Goal: Information Seeking & Learning: Understand process/instructions

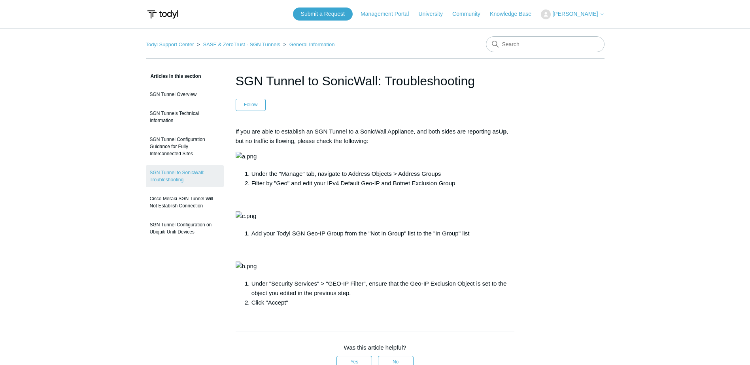
drag, startPoint x: 595, startPoint y: 236, endPoint x: 536, endPoint y: 238, distance: 59.0
drag, startPoint x: 536, startPoint y: 238, endPoint x: 529, endPoint y: 291, distance: 53.1
click at [529, 291] on div "Articles in this section SGN Tunnel Overview SGN Tunnels Technical Information …" at bounding box center [375, 333] width 459 height 523
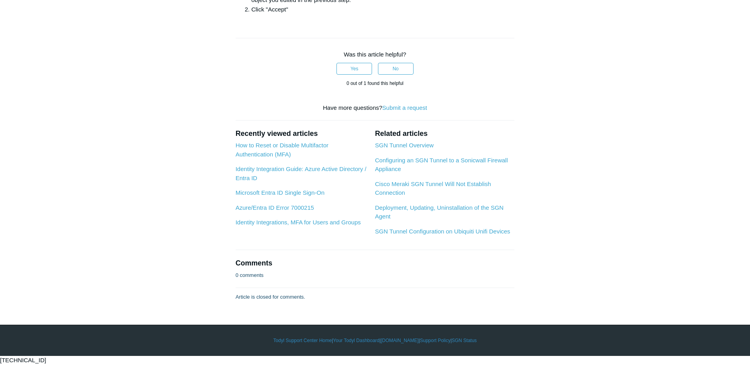
scroll to position [514, 0]
click at [573, 119] on div "Articles in this section SGN Tunnel Overview SGN Tunnels Technical Information …" at bounding box center [375, 39] width 459 height 523
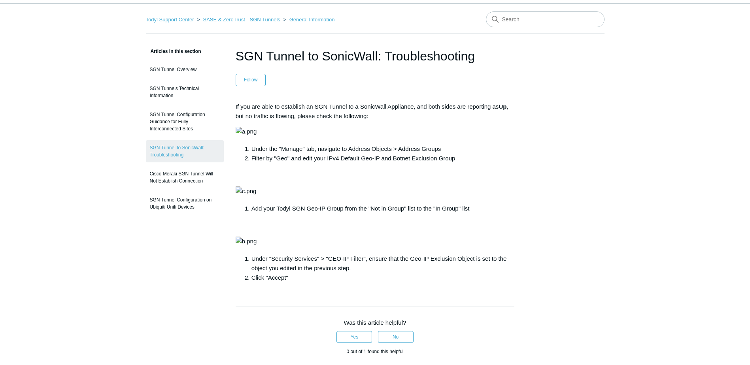
scroll to position [0, 0]
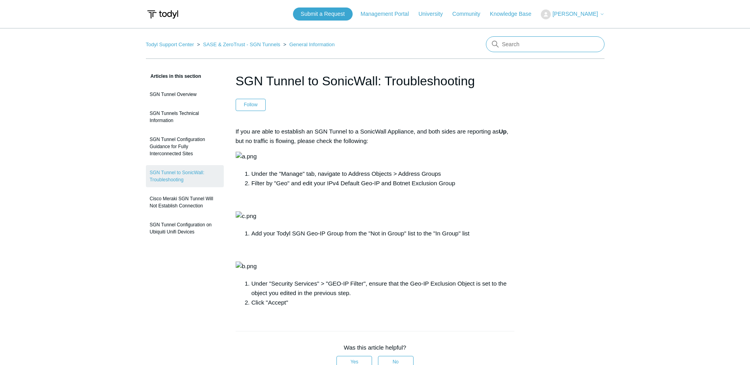
click at [530, 45] on input "Search" at bounding box center [545, 44] width 119 height 16
type input "sonicwall"
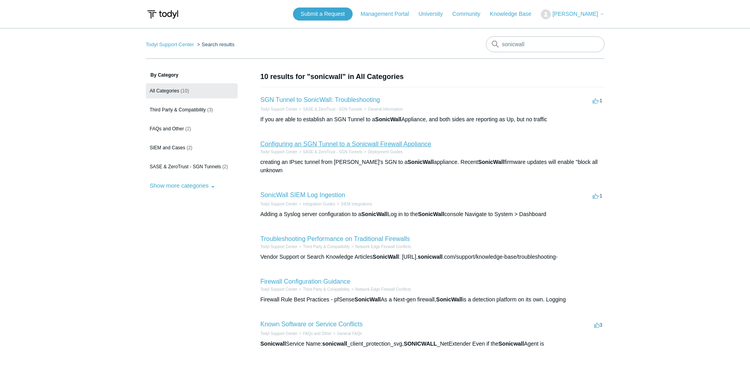
click at [407, 144] on link "Configuring an SGN Tunnel to a Sonicwall Firewall Appliance" at bounding box center [346, 144] width 171 height 7
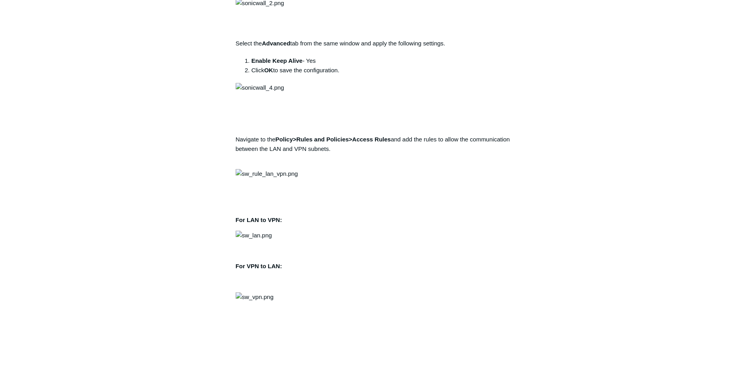
scroll to position [910, 0]
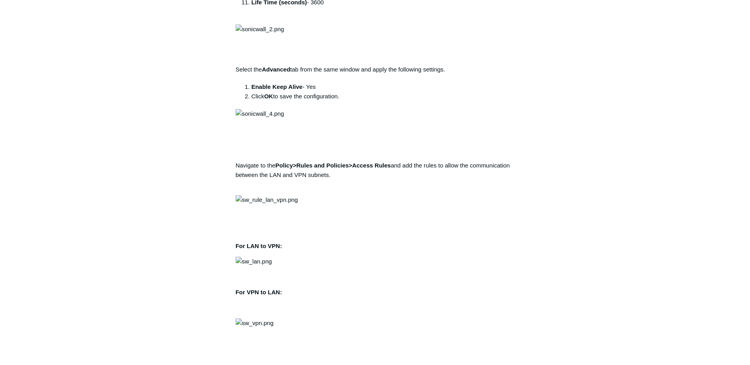
drag, startPoint x: 388, startPoint y: 144, endPoint x: 233, endPoint y: 62, distance: 175.6
drag, startPoint x: 233, startPoint y: 62, endPoint x: 446, endPoint y: 142, distance: 227.0
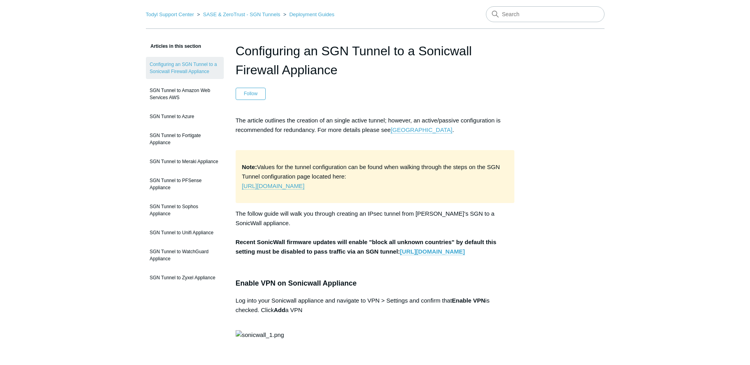
scroll to position [0, 0]
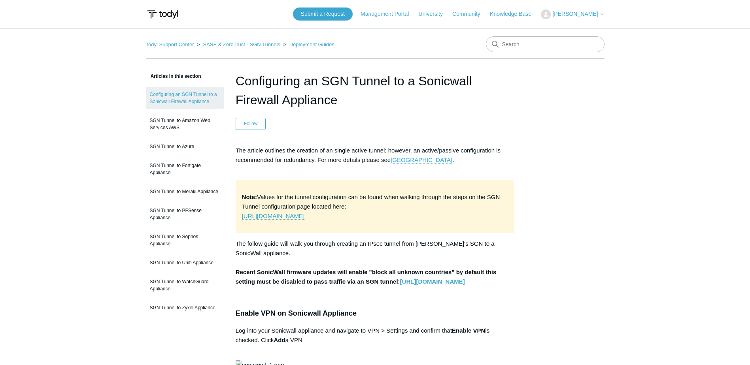
drag, startPoint x: 234, startPoint y: 270, endPoint x: 432, endPoint y: 303, distance: 200.0
drag, startPoint x: 414, startPoint y: 304, endPoint x: 234, endPoint y: 273, distance: 182.9
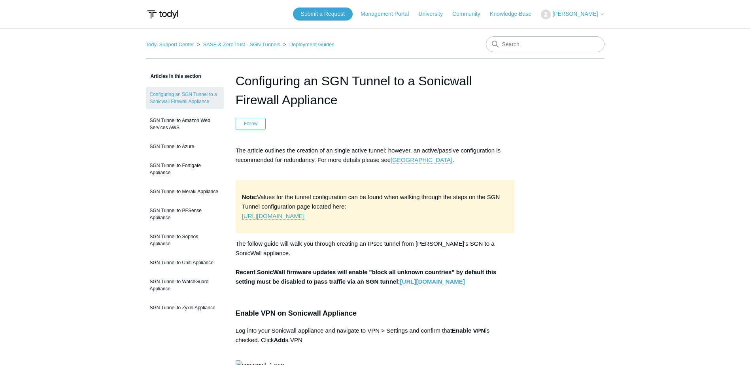
click at [437, 287] on p "The follow guide will walk you through creating an IPsec tunnel from Todyl's SG…" at bounding box center [375, 262] width 279 height 47
drag, startPoint x: 431, startPoint y: 302, endPoint x: 234, endPoint y: 272, distance: 199.2
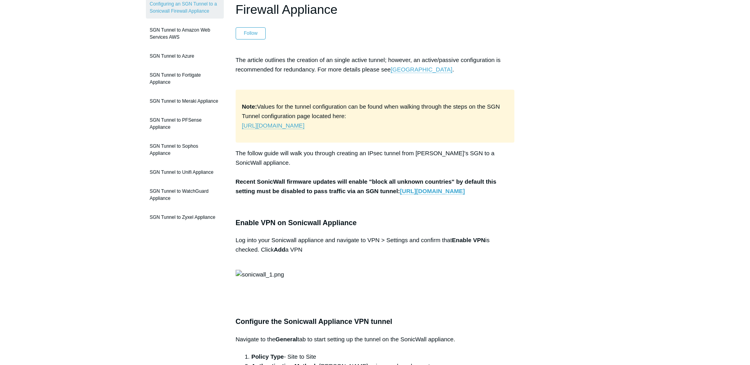
scroll to position [119, 0]
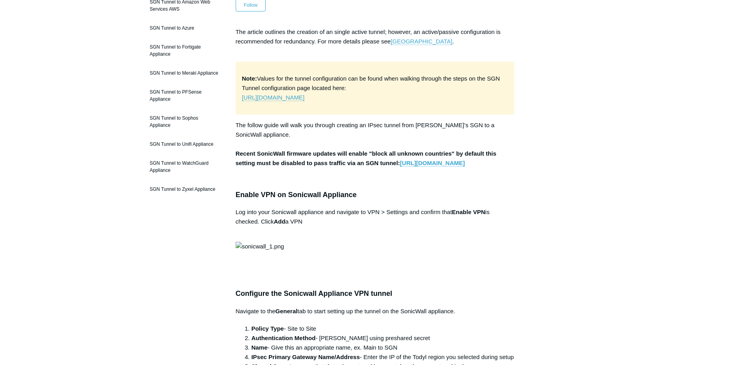
click at [483, 168] on p "The follow guide will walk you through creating an IPsec tunnel from Todyl's SG…" at bounding box center [375, 144] width 279 height 47
click at [283, 137] on p "The follow guide will walk you through creating an IPsec tunnel from Todyl's SG…" at bounding box center [375, 144] width 279 height 47
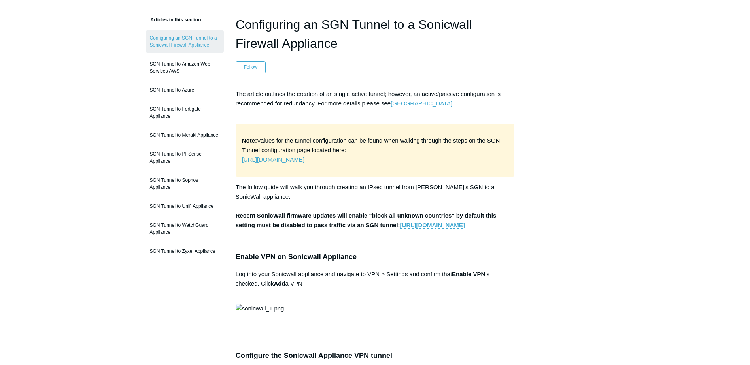
scroll to position [0, 0]
